Goal: Task Accomplishment & Management: Manage account settings

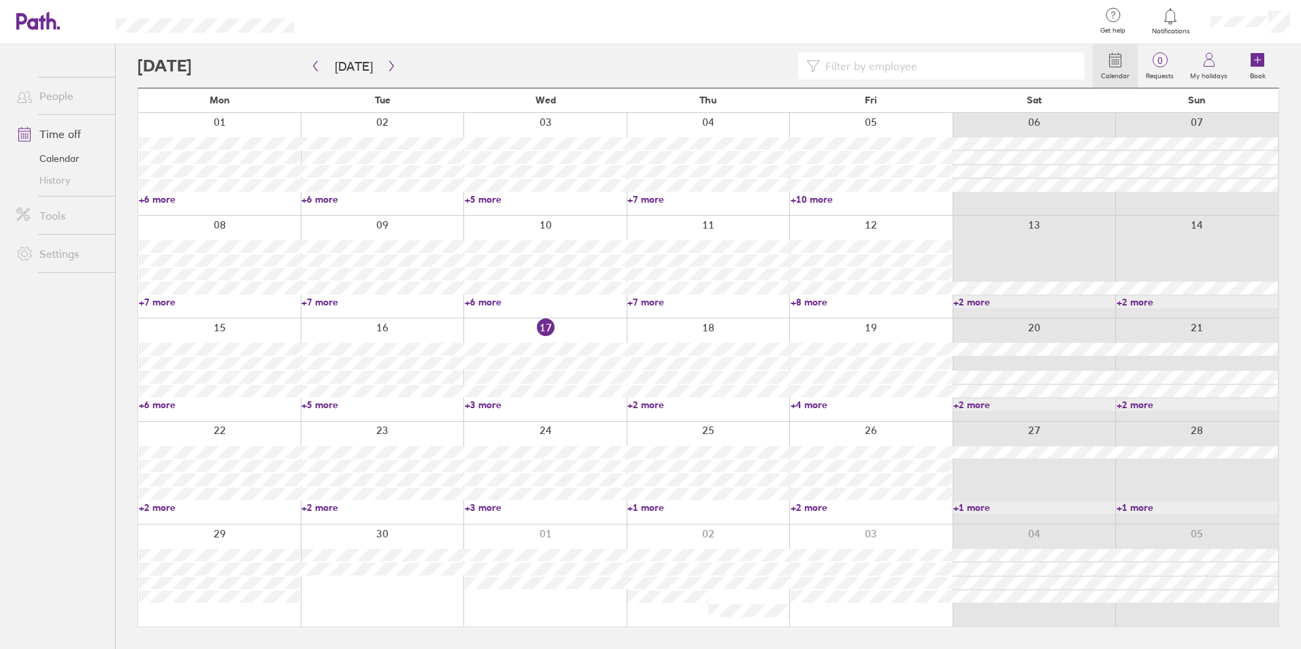
click at [817, 405] on link "+4 more" at bounding box center [871, 405] width 161 height 12
drag, startPoint x: 96, startPoint y: 425, endPoint x: 135, endPoint y: 423, distance: 39.6
click at [95, 425] on ul "People Time off Calendar History Tools Settings" at bounding box center [57, 324] width 115 height 560
click at [803, 501] on link "+2 more" at bounding box center [871, 507] width 161 height 12
click at [61, 453] on ul "People Time off Calendar History Tools Settings" at bounding box center [57, 324] width 115 height 560
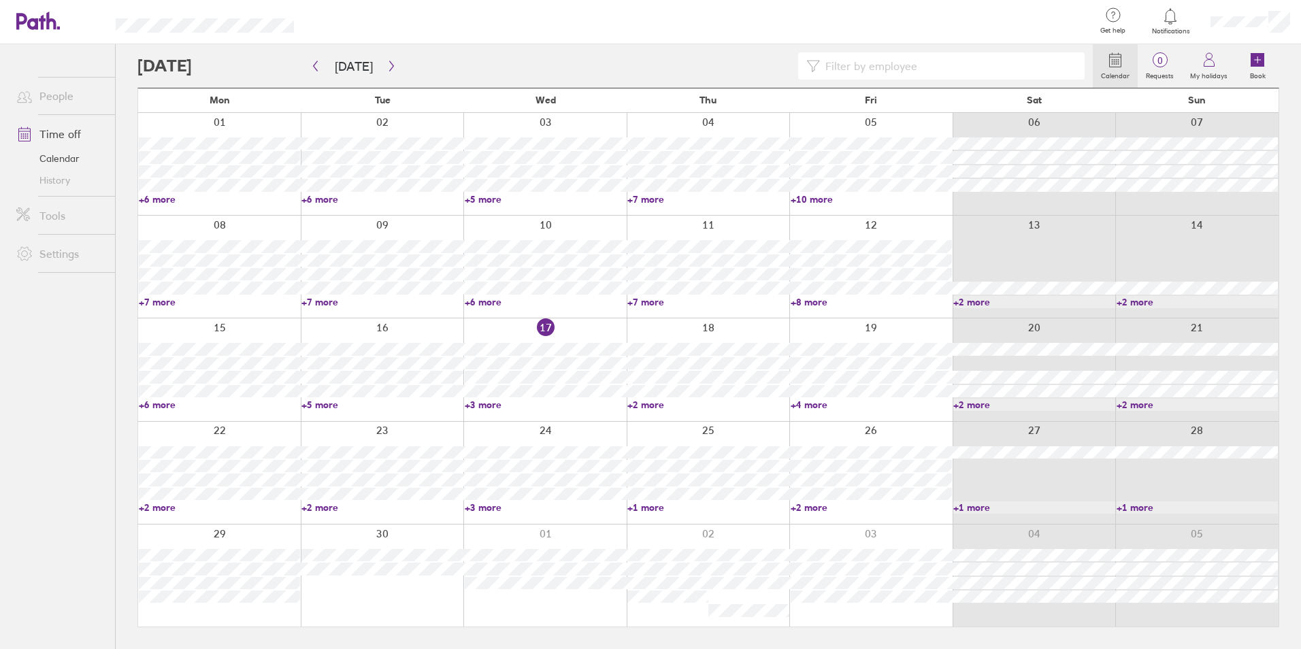
click at [657, 402] on link "+2 more" at bounding box center [707, 405] width 161 height 12
click at [392, 62] on icon "button" at bounding box center [391, 66] width 10 height 11
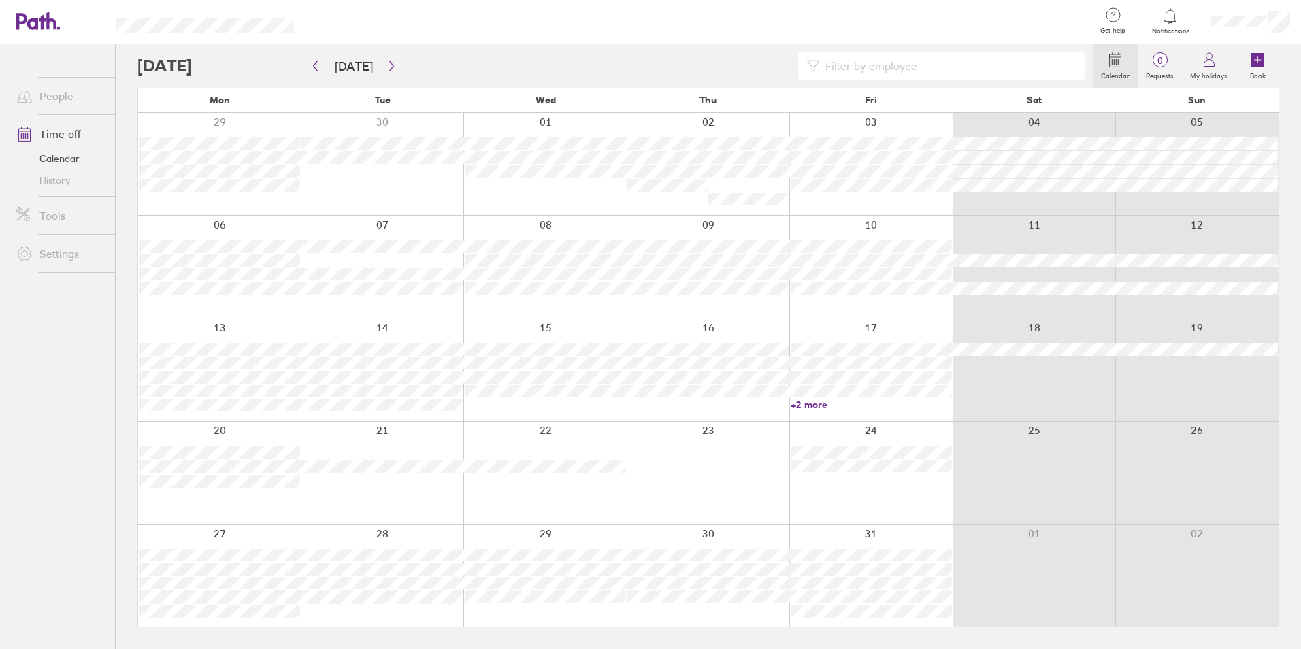
click at [808, 406] on link "+2 more" at bounding box center [871, 405] width 161 height 12
click at [139, 499] on div at bounding box center [219, 473] width 163 height 102
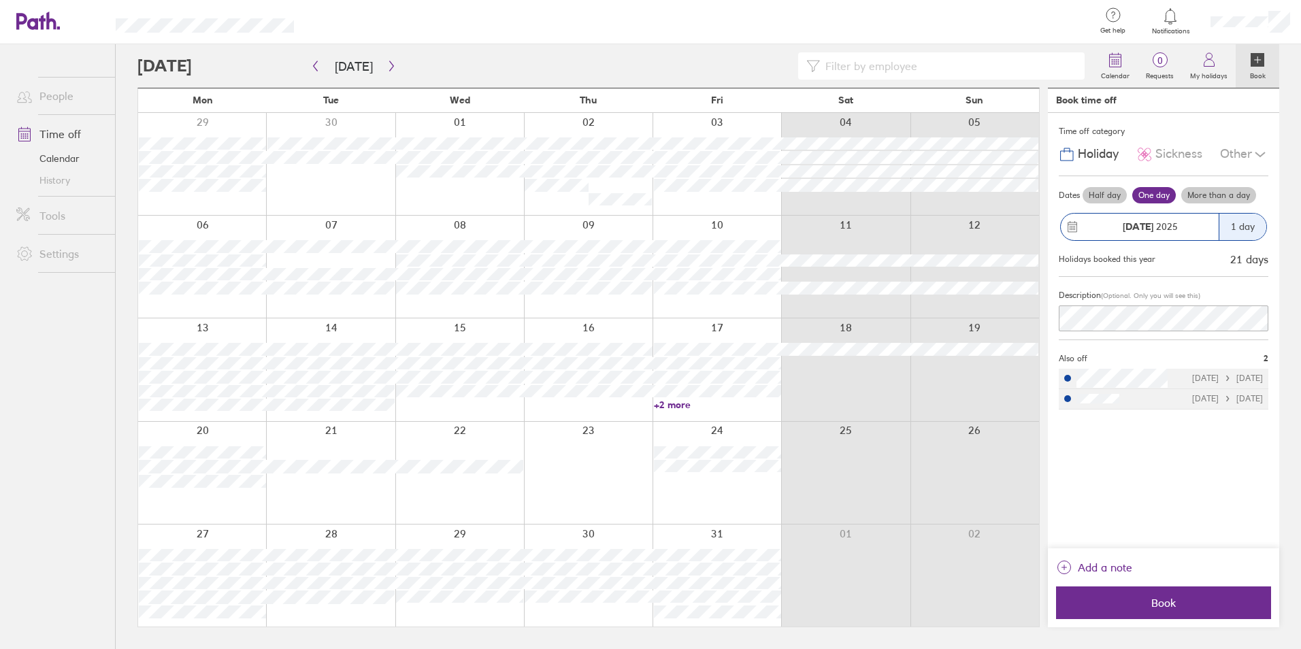
click at [406, 59] on div at bounding box center [614, 65] width 955 height 27
click at [376, 59] on button "[DATE]" at bounding box center [354, 66] width 60 height 22
